Goal: Transaction & Acquisition: Purchase product/service

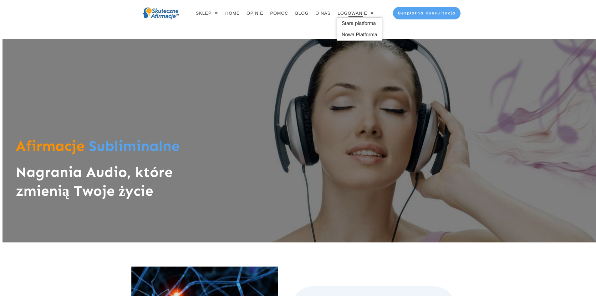
click at [349, 13] on span "LOGOWANIE" at bounding box center [352, 13] width 30 height 9
click at [351, 23] on span "Stara platforma" at bounding box center [360, 23] width 36 height 10
drag, startPoint x: 349, startPoint y: 14, endPoint x: 350, endPoint y: 19, distance: 4.9
click at [349, 15] on span "LOGOWANIE" at bounding box center [352, 13] width 30 height 9
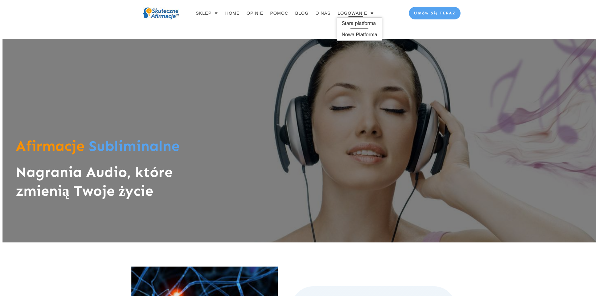
click at [351, 24] on span "Stara platforma" at bounding box center [360, 23] width 36 height 10
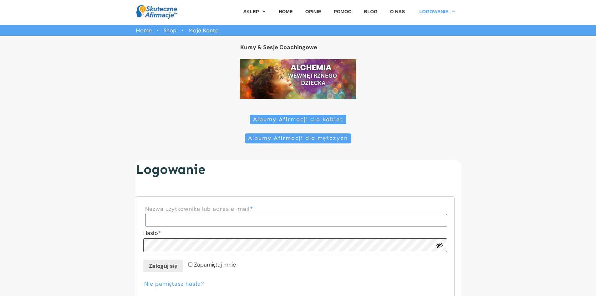
scroll to position [90, 0]
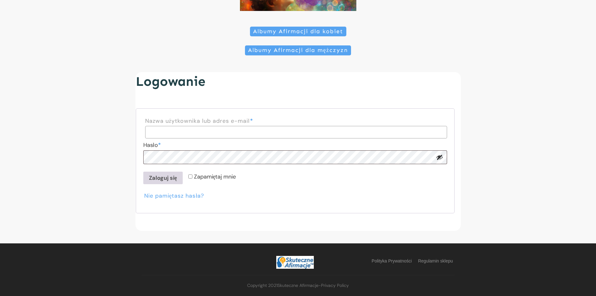
type input "**********"
click at [157, 180] on button "Zaloguj się" at bounding box center [162, 177] width 39 height 13
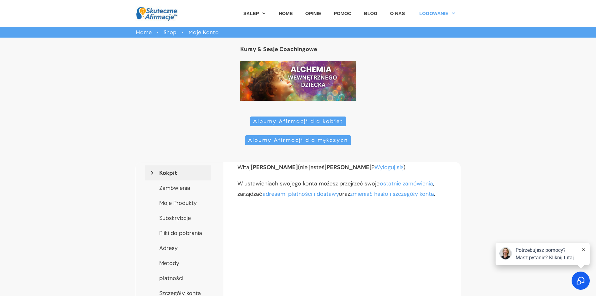
click at [293, 120] on span "Albumy Afirmacji dla kobiet" at bounding box center [298, 121] width 90 height 7
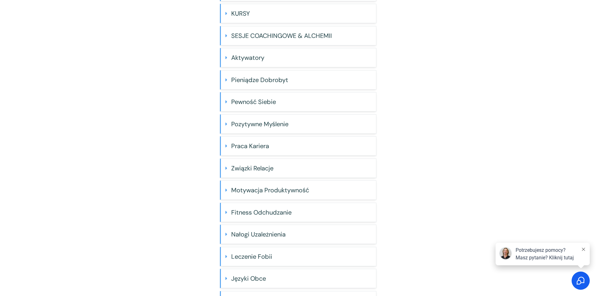
scroll to position [177, 0]
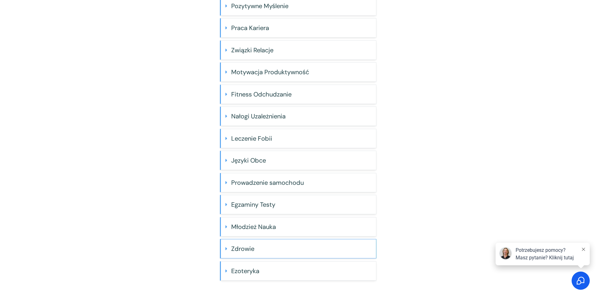
drag, startPoint x: 251, startPoint y: 248, endPoint x: 246, endPoint y: 247, distance: 5.8
click at [248, 248] on h4 "Zdrowie" at bounding box center [301, 248] width 140 height 13
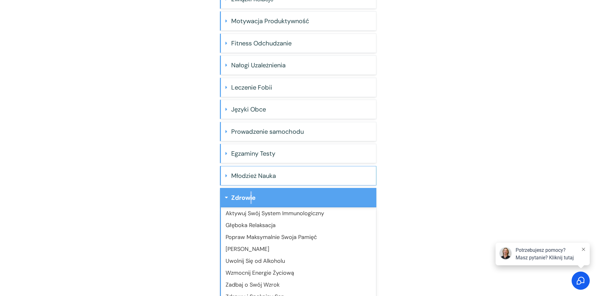
scroll to position [272, 0]
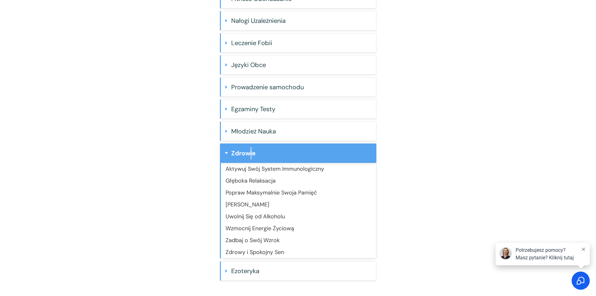
click at [262, 229] on link "Wzmocnij Energie Życiową" at bounding box center [259, 228] width 68 height 8
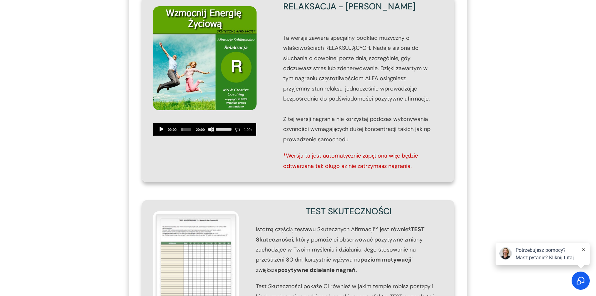
scroll to position [375, 0]
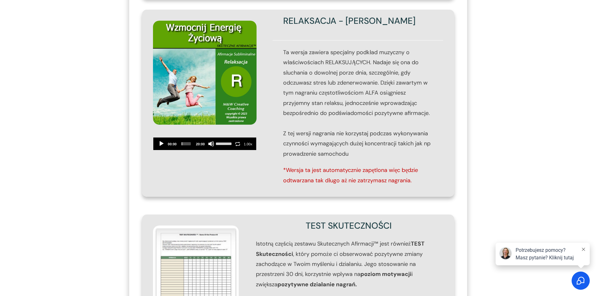
click at [161, 140] on button "Play" at bounding box center [161, 143] width 6 height 6
